Goal: Find specific page/section: Find specific page/section

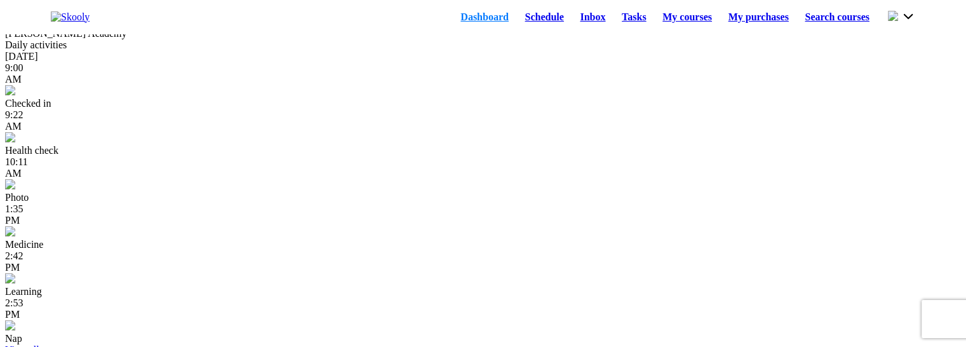
click at [517, 20] on link "Schedule" at bounding box center [544, 17] width 55 height 18
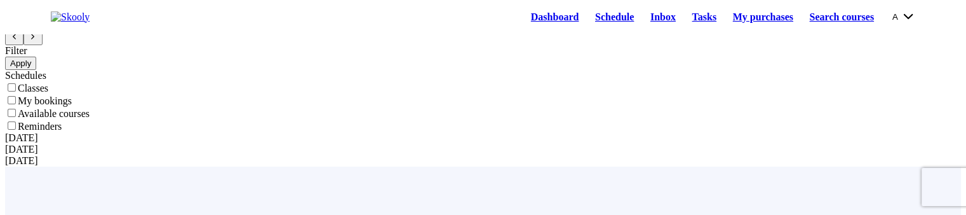
click at [17, 13] on icon "arrow back outline" at bounding box center [14, 11] width 5 height 4
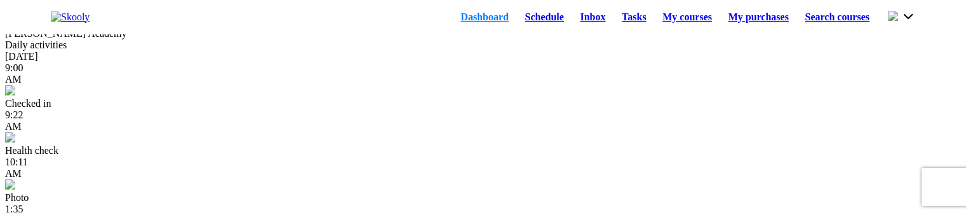
click at [533, 21] on link "Schedule" at bounding box center [544, 17] width 55 height 18
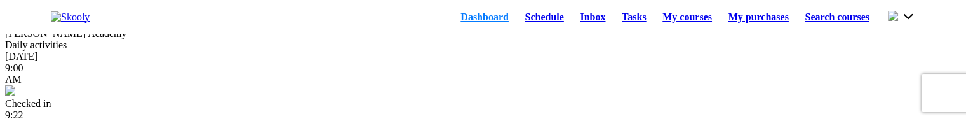
click at [528, 26] on link "Schedule" at bounding box center [544, 17] width 55 height 18
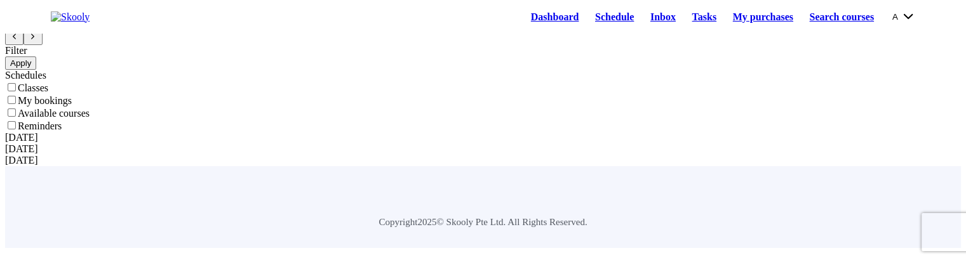
click at [892, 17] on button "A" at bounding box center [903, 17] width 23 height 14
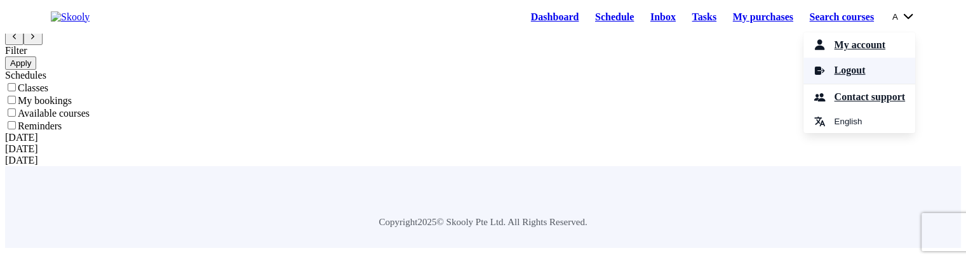
click at [852, 74] on span "Logout" at bounding box center [848, 71] width 31 height 18
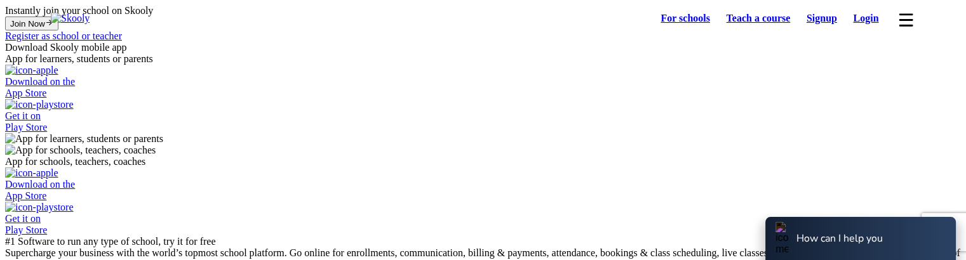
select select "81"
select select "Japan"
select select "Asia/Tokyo"
click at [872, 25] on link "Login" at bounding box center [866, 19] width 42 height 18
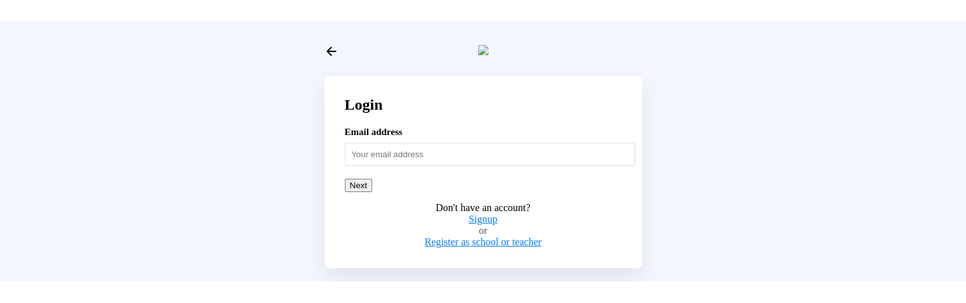
scroll to position [17, 0]
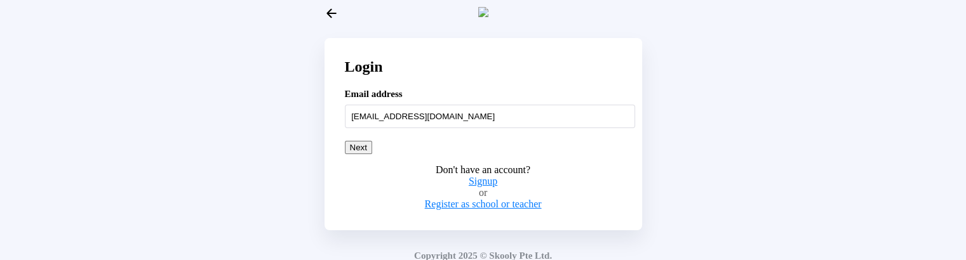
type input "nattumom@mailinator.com"
click at [372, 120] on button "Next" at bounding box center [358, 147] width 27 height 13
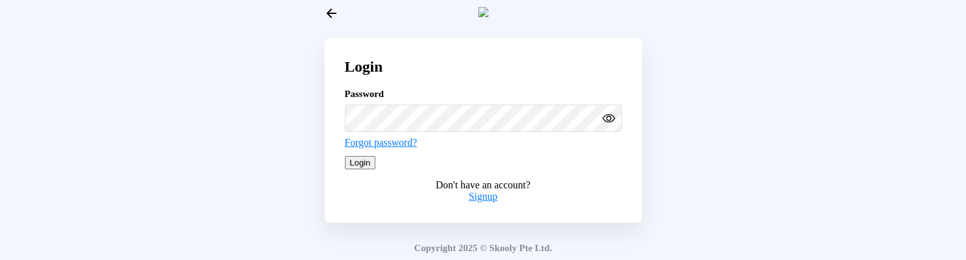
click at [610, 120] on icon "eye outline" at bounding box center [607, 119] width 11 height 8
click at [376, 120] on button "Login" at bounding box center [360, 162] width 31 height 13
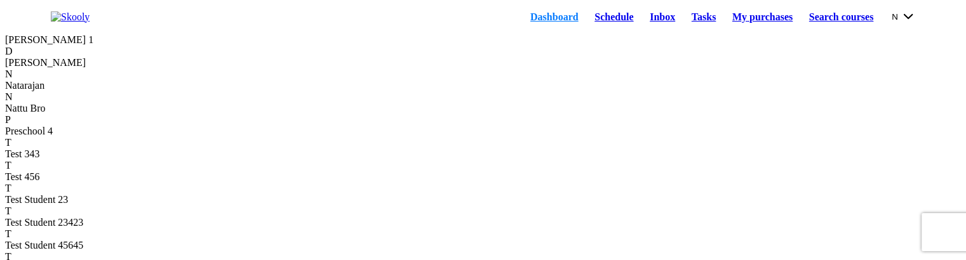
click at [586, 15] on link "Schedule" at bounding box center [613, 17] width 55 height 18
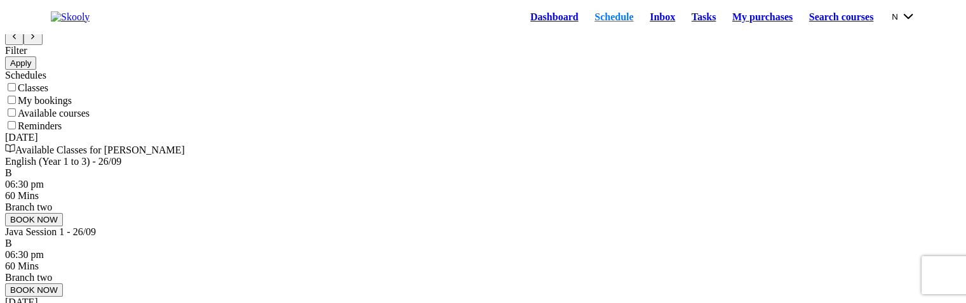
click at [528, 26] on link "Dashboard" at bounding box center [554, 17] width 64 height 18
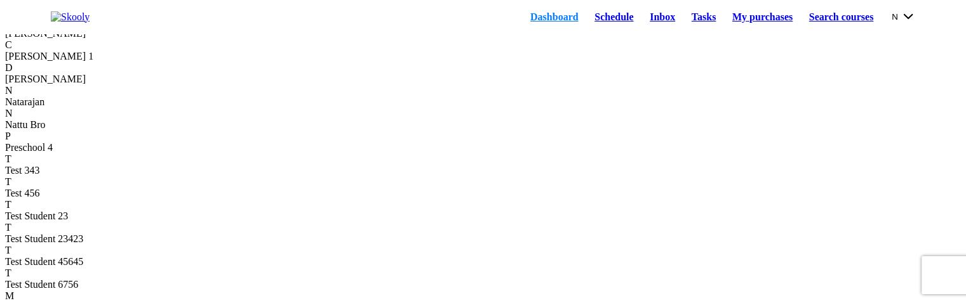
click at [594, 24] on link "Schedule" at bounding box center [613, 17] width 55 height 18
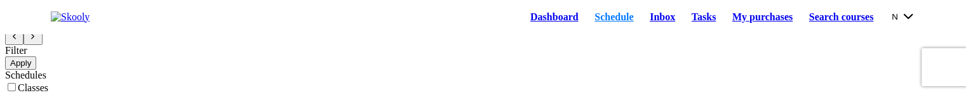
click at [541, 21] on link "Dashboard" at bounding box center [554, 17] width 64 height 18
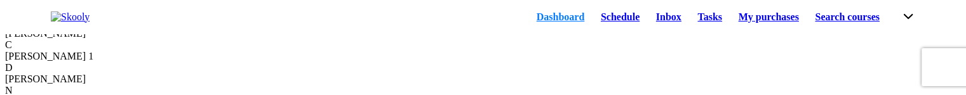
click at [592, 18] on link "Schedule" at bounding box center [619, 17] width 55 height 18
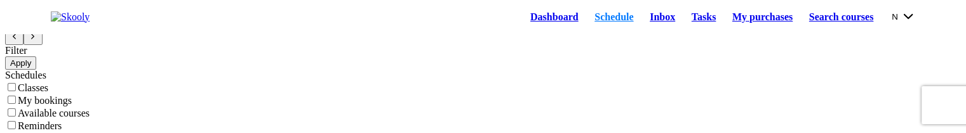
click at [522, 17] on link "Dashboard" at bounding box center [554, 17] width 64 height 18
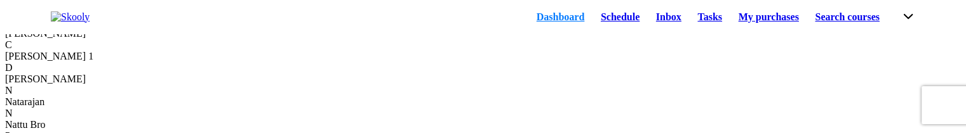
click at [592, 23] on link "Schedule" at bounding box center [619, 17] width 55 height 18
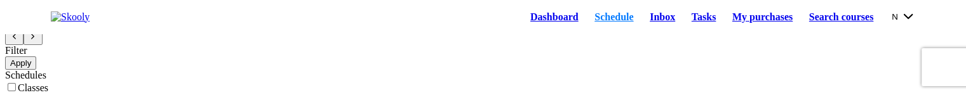
click at [522, 23] on link "Dashboard" at bounding box center [554, 17] width 64 height 18
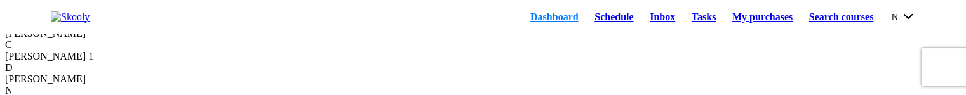
click at [586, 18] on link "Schedule" at bounding box center [613, 17] width 55 height 18
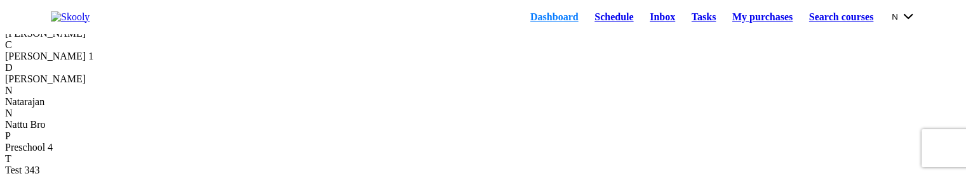
click at [586, 22] on link "Schedule" at bounding box center [613, 17] width 55 height 18
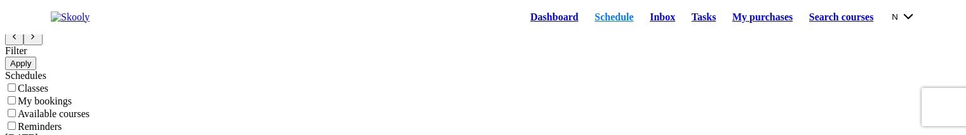
click at [522, 23] on link "Dashboard" at bounding box center [554, 17] width 64 height 18
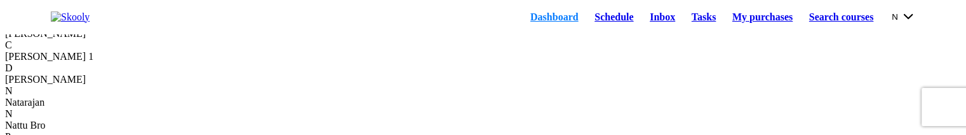
click at [586, 20] on link "Schedule" at bounding box center [613, 17] width 55 height 18
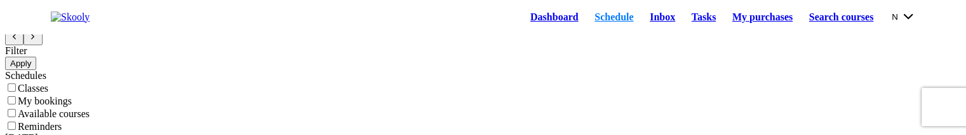
click at [522, 26] on link "Dashboard" at bounding box center [554, 17] width 64 height 18
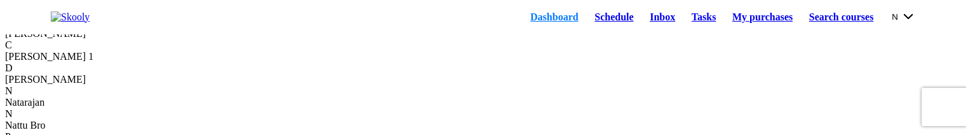
click at [586, 22] on link "Schedule" at bounding box center [613, 17] width 55 height 18
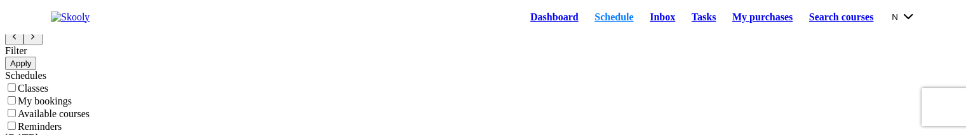
click at [893, 20] on button "N" at bounding box center [902, 17] width 23 height 14
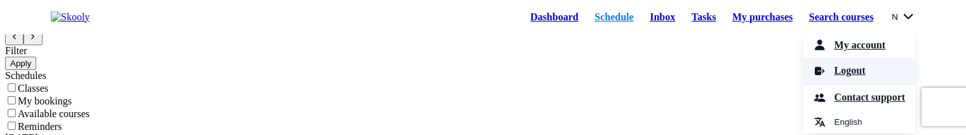
click at [858, 75] on link "Logout" at bounding box center [859, 71] width 112 height 26
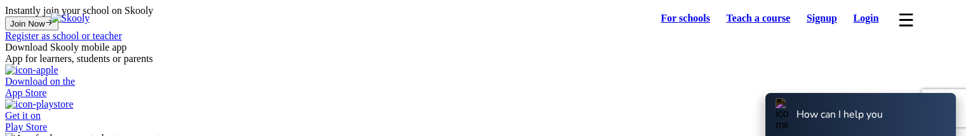
select select "81"
select select "Japan"
select select "Asia/Tokyo"
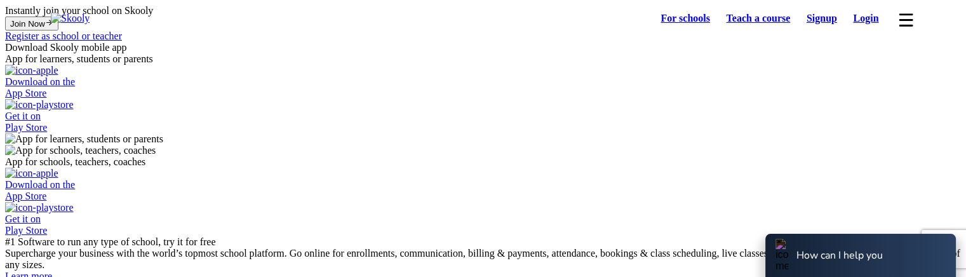
click at [863, 23] on link "Login" at bounding box center [866, 19] width 42 height 18
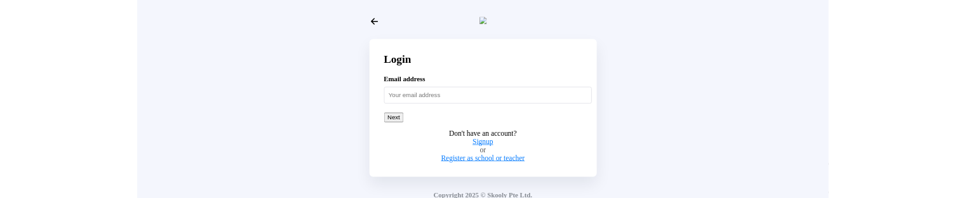
scroll to position [8, 0]
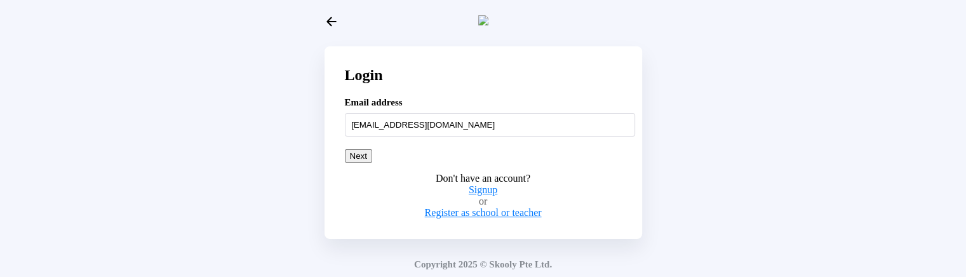
type input "adultstud54321@mailinator.com"
click at [372, 163] on button "Next" at bounding box center [358, 155] width 27 height 13
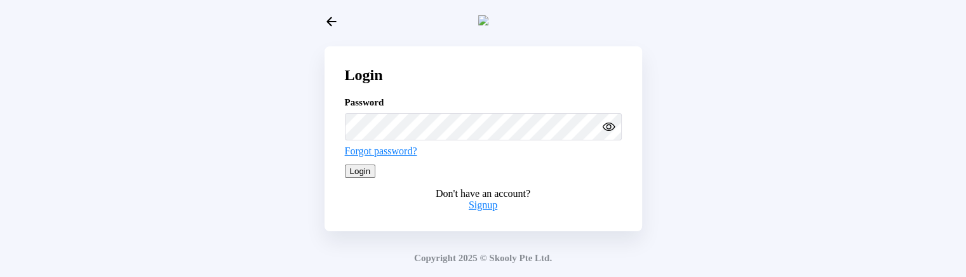
click at [376, 178] on button "Login" at bounding box center [360, 170] width 31 height 13
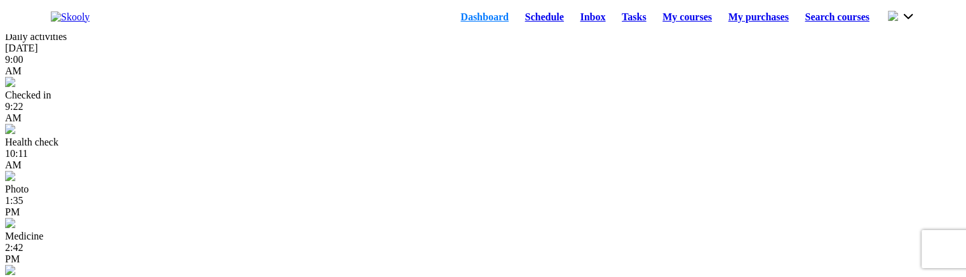
click at [524, 20] on link "Schedule" at bounding box center [544, 17] width 55 height 18
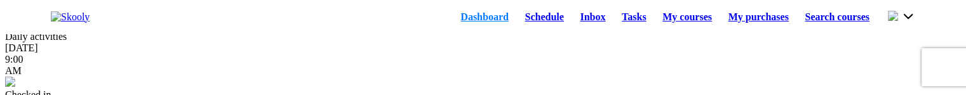
click at [520, 23] on link "Schedule" at bounding box center [544, 17] width 55 height 18
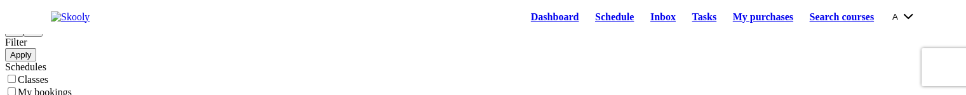
click at [522, 23] on link "Dashboard" at bounding box center [554, 17] width 64 height 18
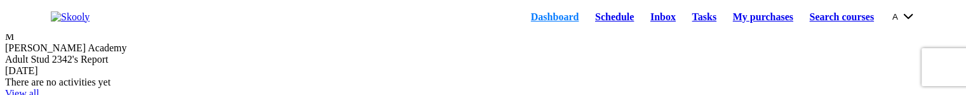
click at [594, 23] on link "Schedule" at bounding box center [614, 17] width 55 height 18
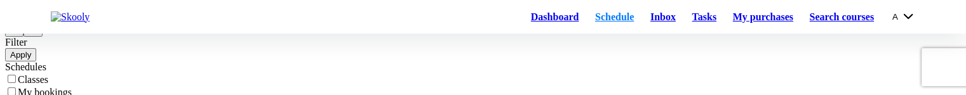
scroll to position [72, 0]
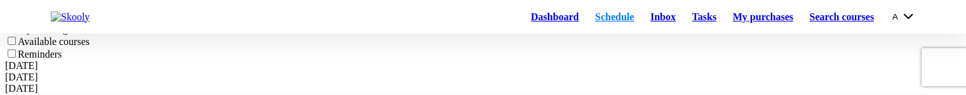
click at [534, 24] on link "Dashboard" at bounding box center [554, 17] width 64 height 18
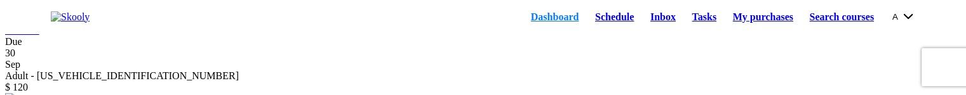
click at [587, 18] on link "Schedule" at bounding box center [614, 17] width 55 height 18
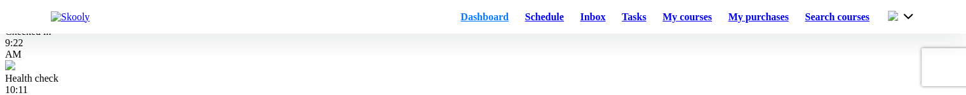
click at [517, 22] on link "Schedule" at bounding box center [544, 17] width 55 height 18
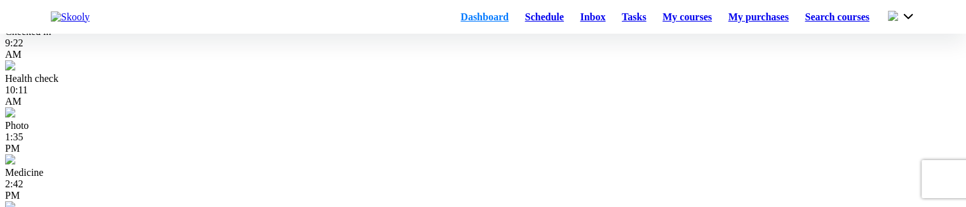
click at [517, 20] on link "Schedule" at bounding box center [544, 17] width 55 height 18
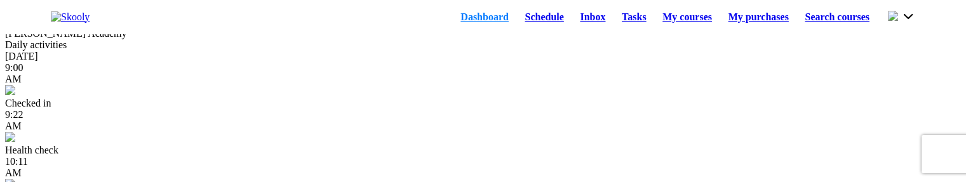
click at [517, 26] on link "Schedule" at bounding box center [544, 17] width 55 height 18
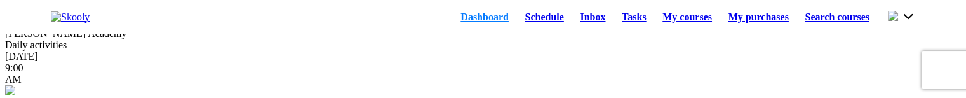
click at [519, 26] on link "Schedule" at bounding box center [544, 17] width 55 height 18
click at [519, 24] on link "Schedule" at bounding box center [544, 17] width 55 height 18
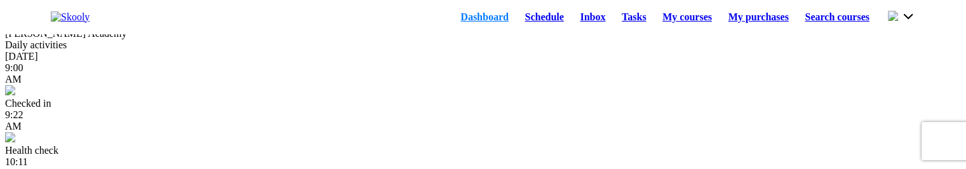
click at [527, 18] on link "Schedule" at bounding box center [544, 17] width 55 height 18
click at [522, 19] on link "Schedule" at bounding box center [544, 17] width 55 height 18
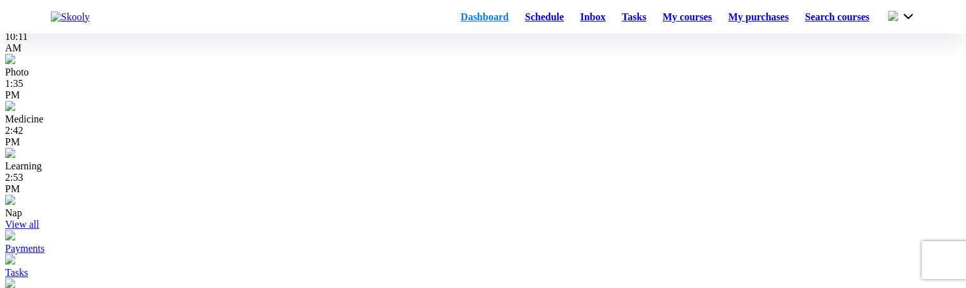
scroll to position [127, 0]
click at [517, 25] on link "Schedule" at bounding box center [544, 17] width 55 height 18
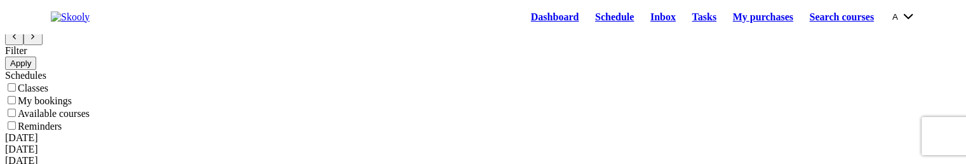
click at [522, 18] on link "Dashboard" at bounding box center [554, 17] width 64 height 18
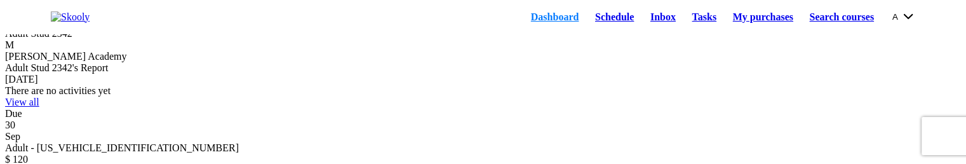
click at [587, 25] on link "Schedule" at bounding box center [614, 17] width 55 height 18
